Goal: Transaction & Acquisition: Purchase product/service

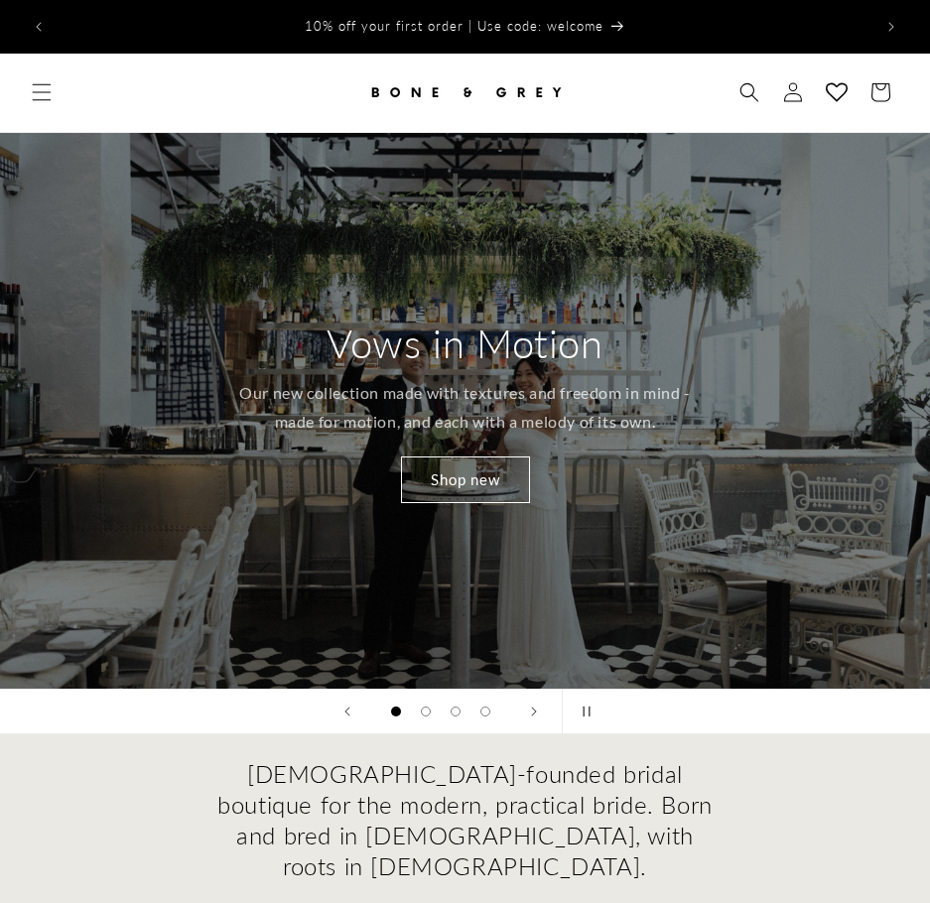
click at [530, 495] on link "Shop new" at bounding box center [465, 479] width 129 height 47
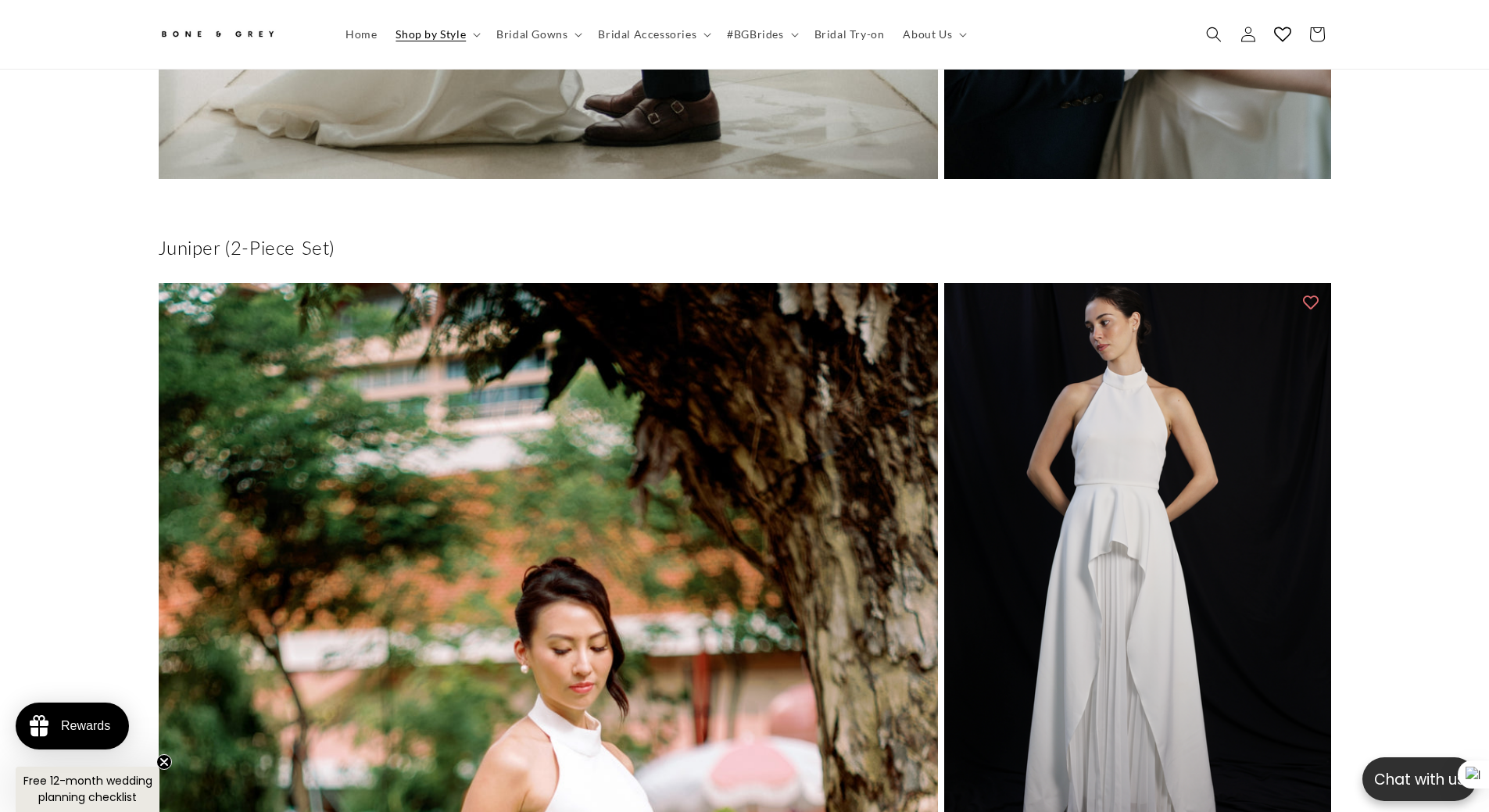
scroll to position [4836, 0]
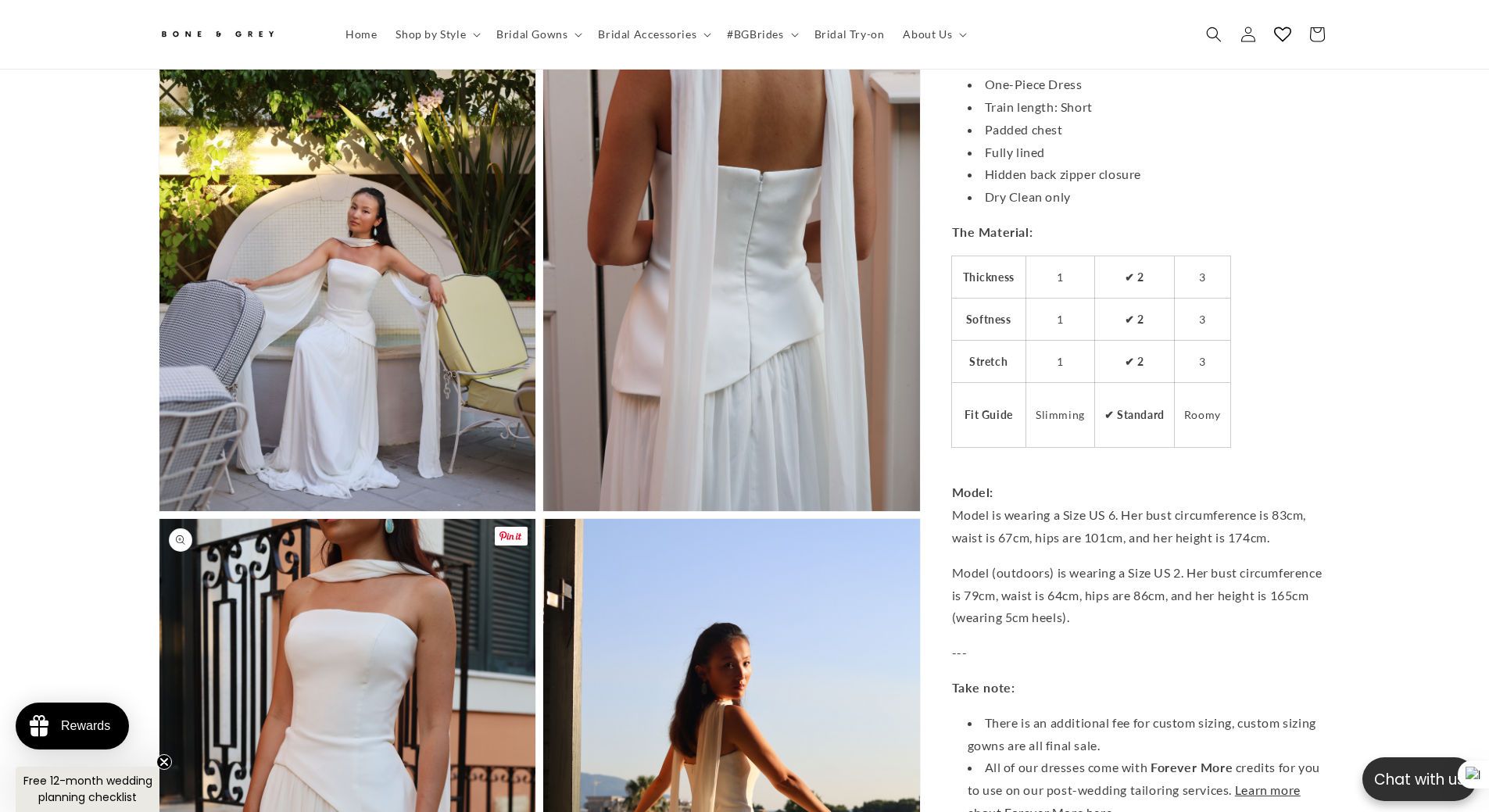
scroll to position [4211, 0]
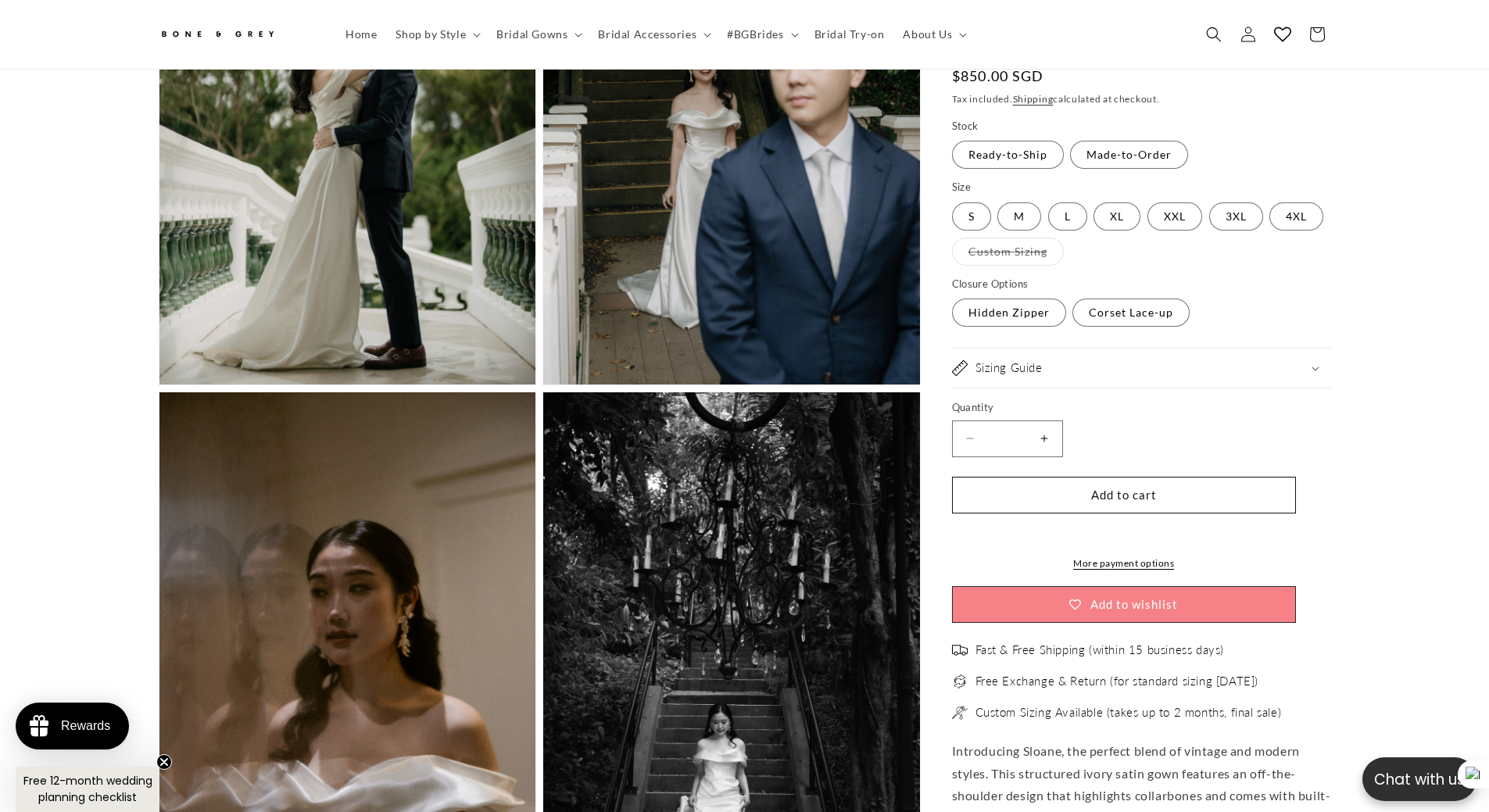
scroll to position [3195, 0]
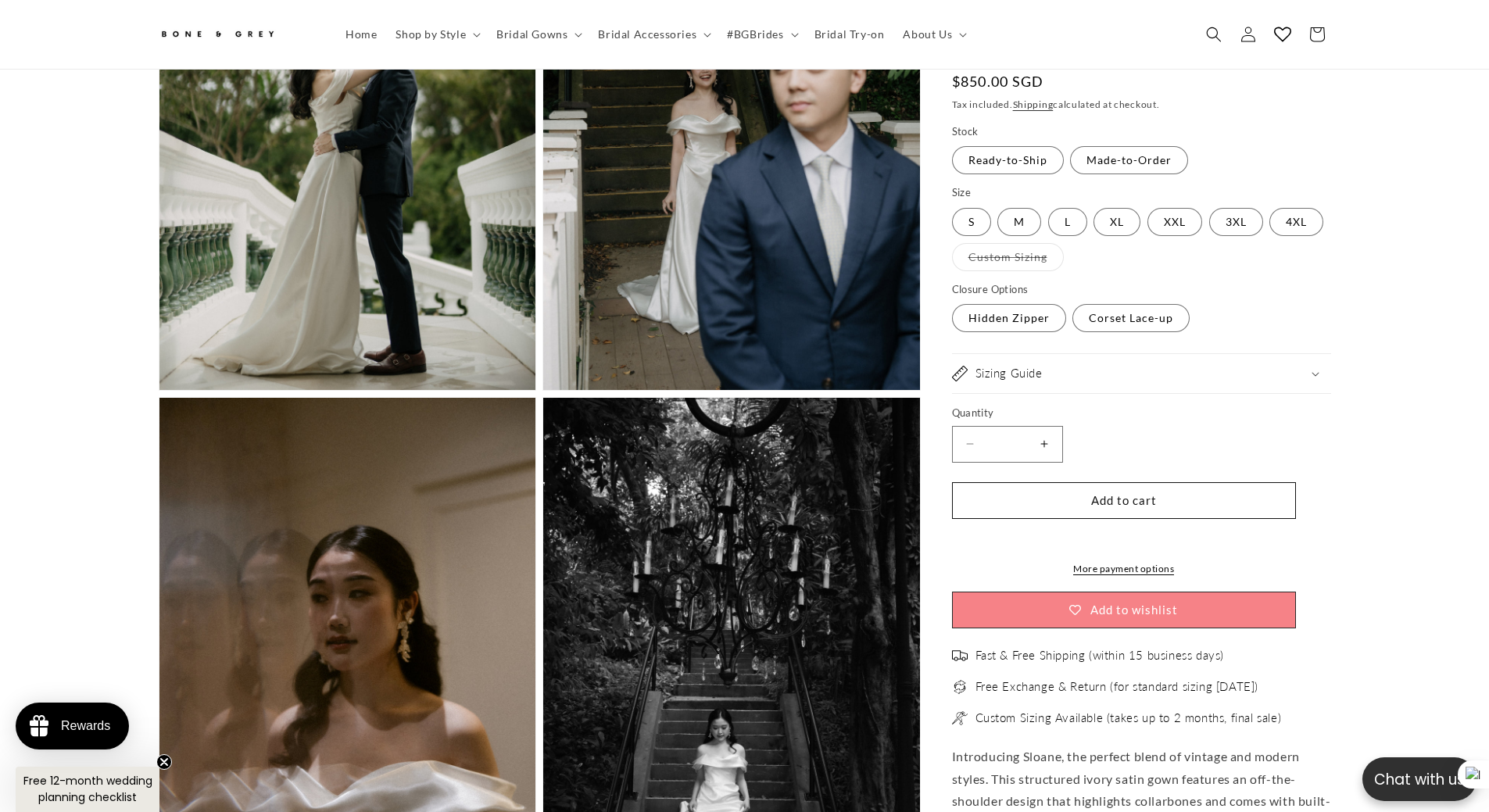
click at [1112, 361] on summary "Sizing Guide" at bounding box center [1141, 374] width 379 height 39
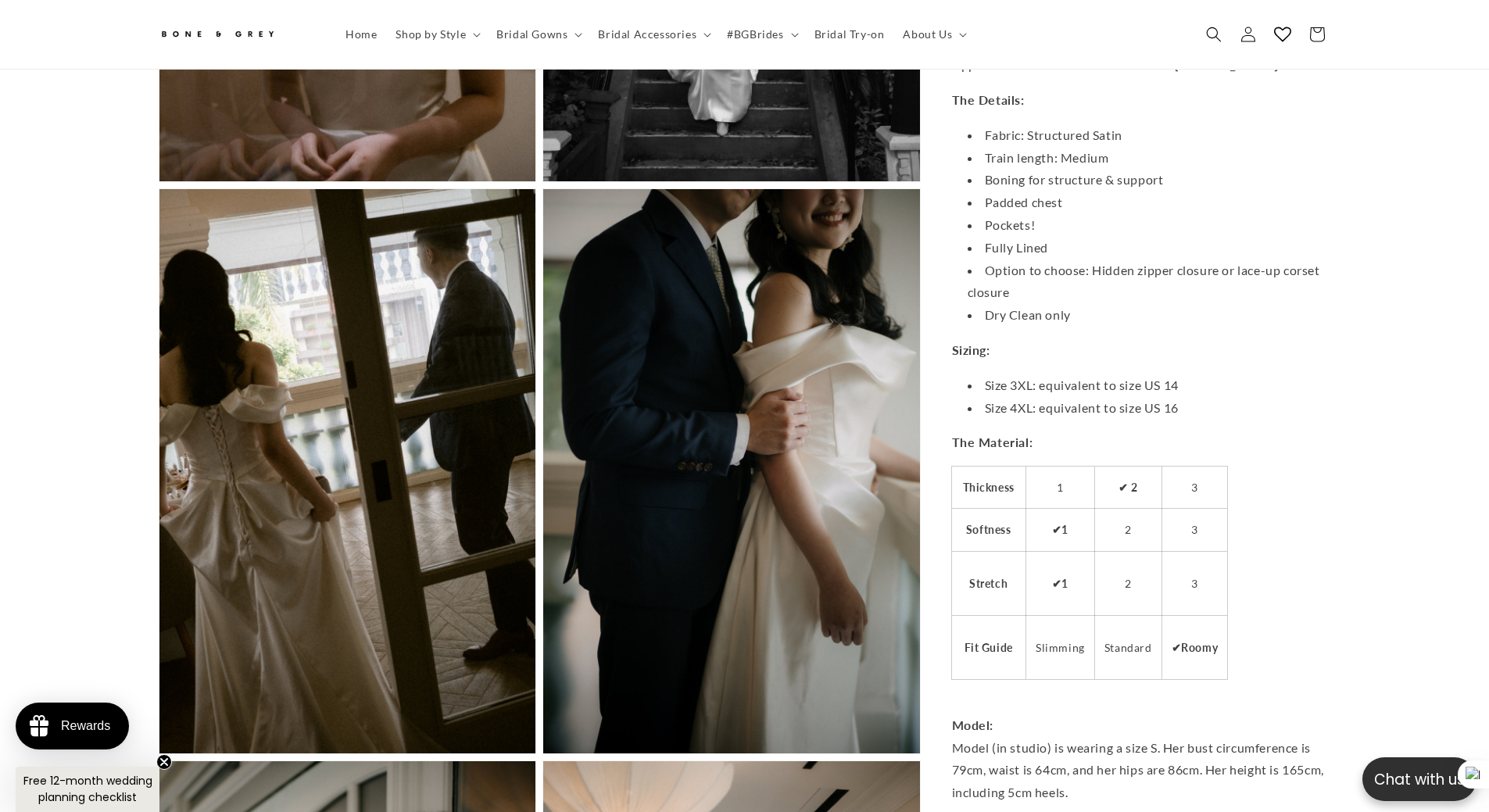
scroll to position [0, 860]
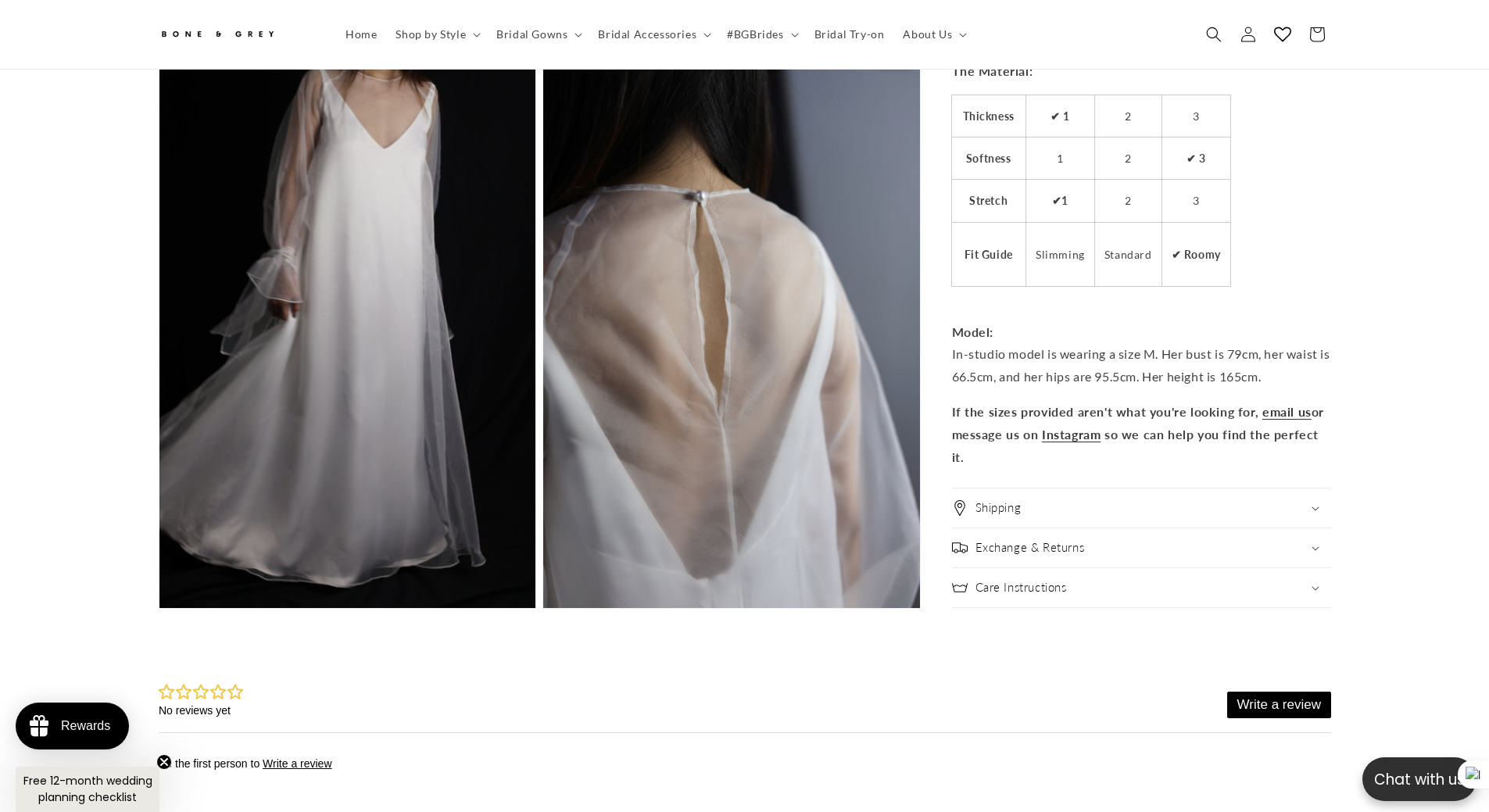
scroll to position [3664, 0]
